Goal: Information Seeking & Learning: Check status

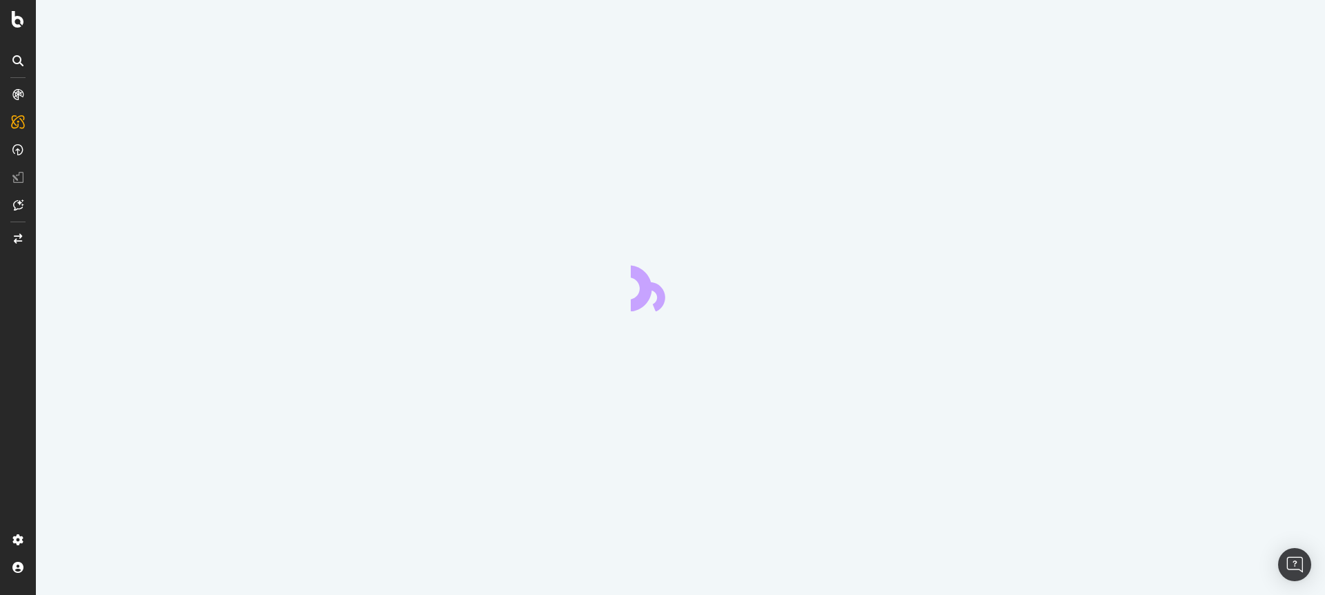
click at [433, 119] on div at bounding box center [680, 297] width 1289 height 595
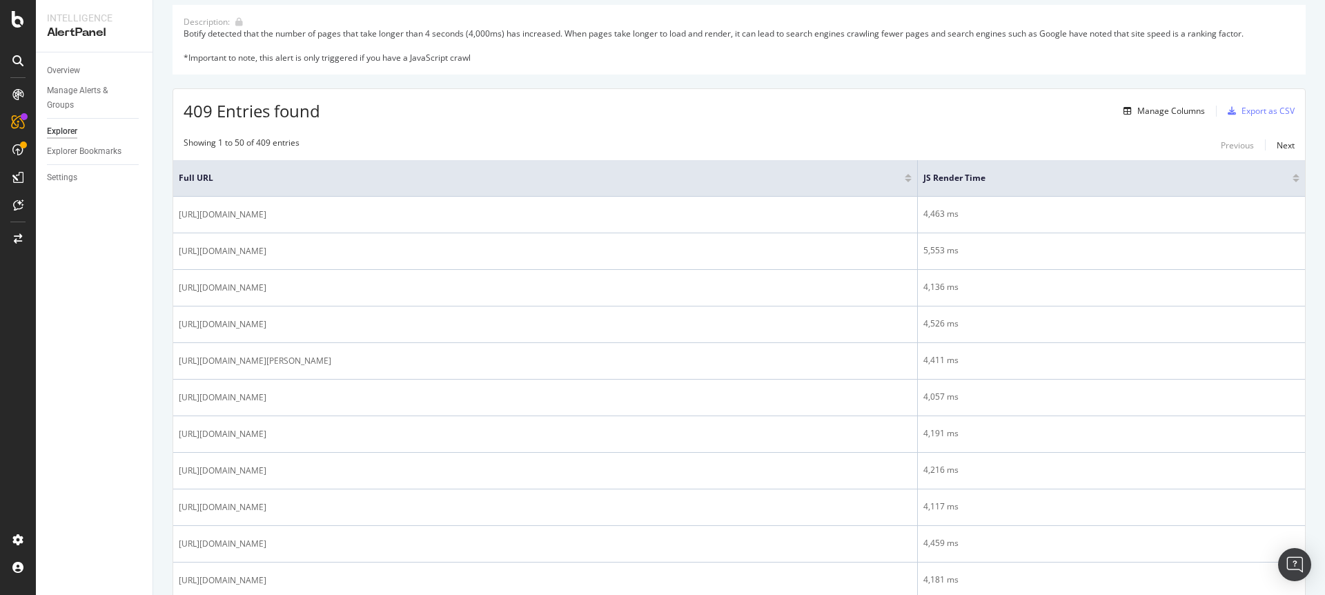
scroll to position [127, 0]
